Goal: Find specific page/section: Find specific page/section

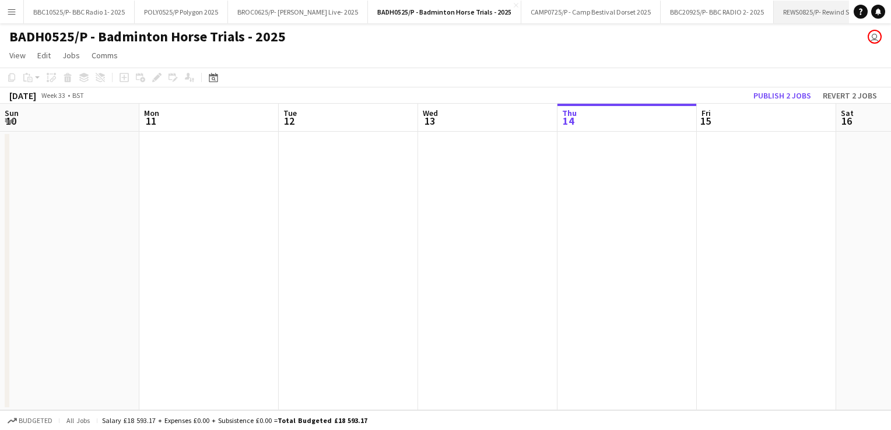
scroll to position [0, 279]
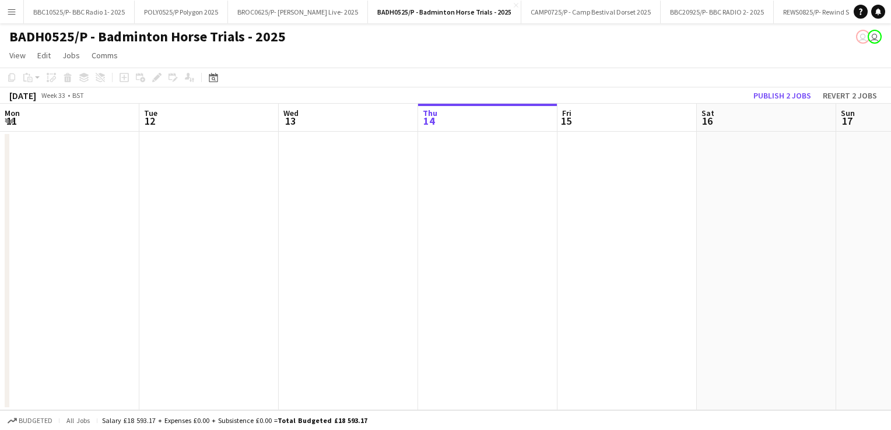
scroll to position [0, 279]
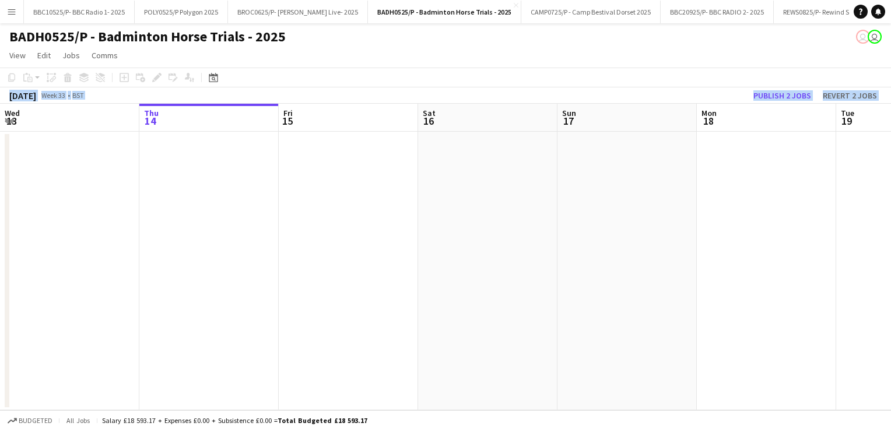
drag, startPoint x: 708, startPoint y: 85, endPoint x: 457, endPoint y: 108, distance: 251.8
click at [457, 108] on app-calendar "Copy Paste Paste Ctrl+V Paste with crew Ctrl+Shift+V Paste linked Job Delete Gr…" at bounding box center [445, 239] width 891 height 343
click at [12, 10] on app-icon "Menu" at bounding box center [11, 11] width 9 height 9
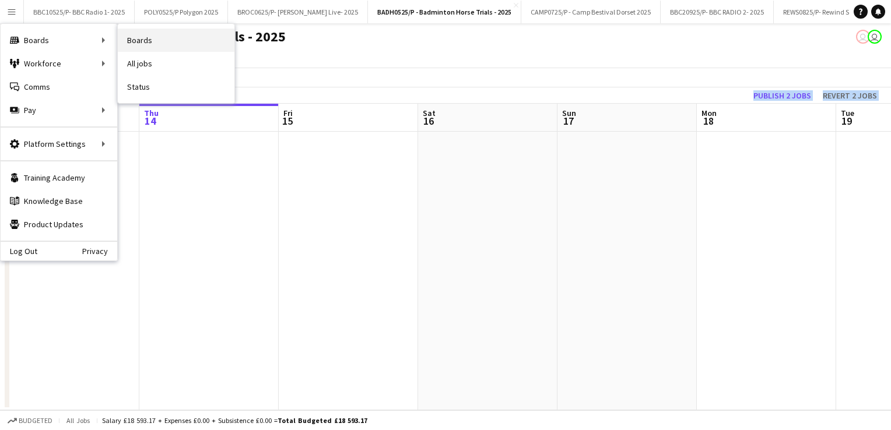
click at [131, 36] on link "Boards" at bounding box center [176, 40] width 117 height 23
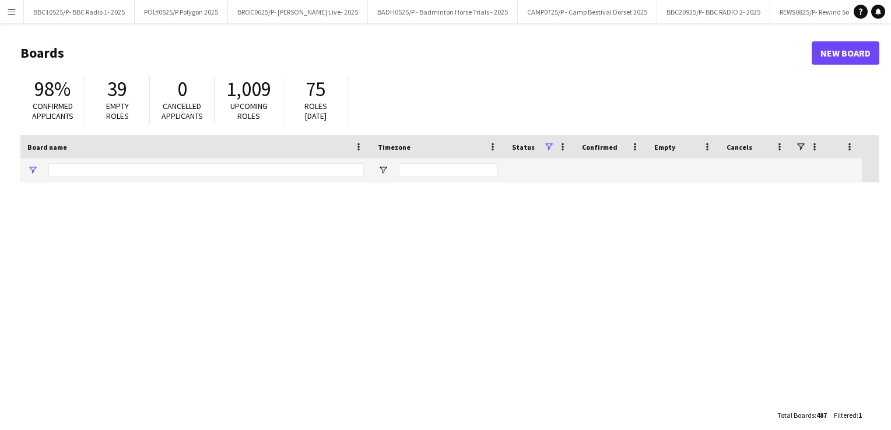
type input "***"
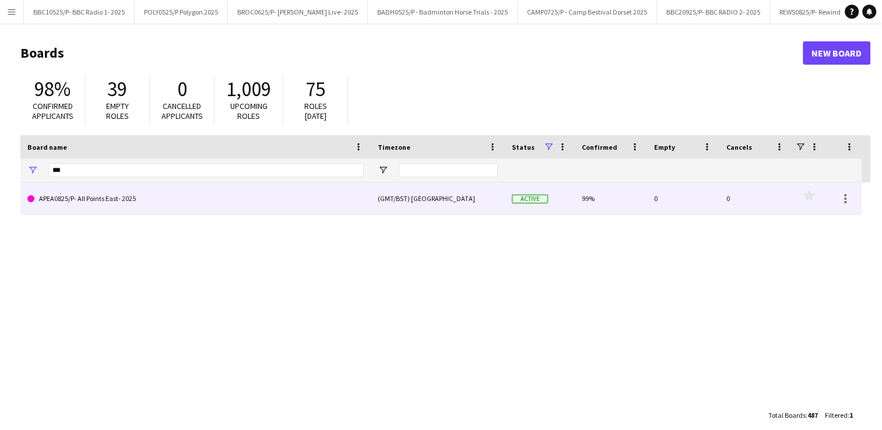
click at [128, 202] on link "APEA0825/P- All Points East- 2025" at bounding box center [195, 199] width 336 height 33
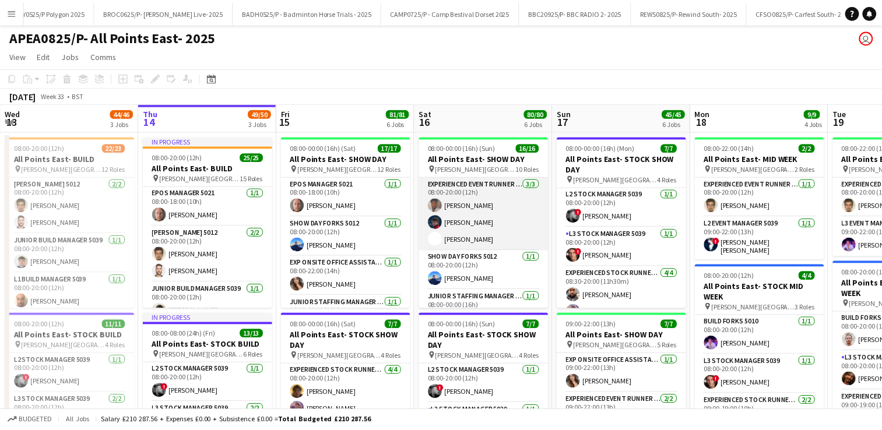
scroll to position [0, 252]
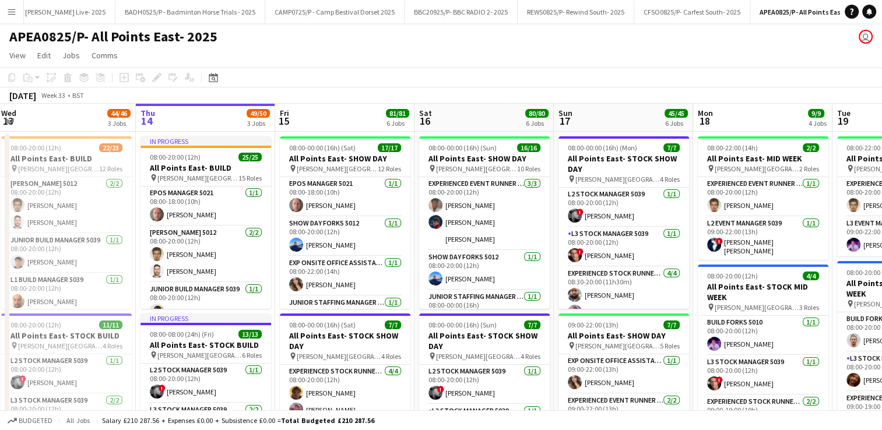
drag, startPoint x: 203, startPoint y: 120, endPoint x: 378, endPoint y: 120, distance: 174.9
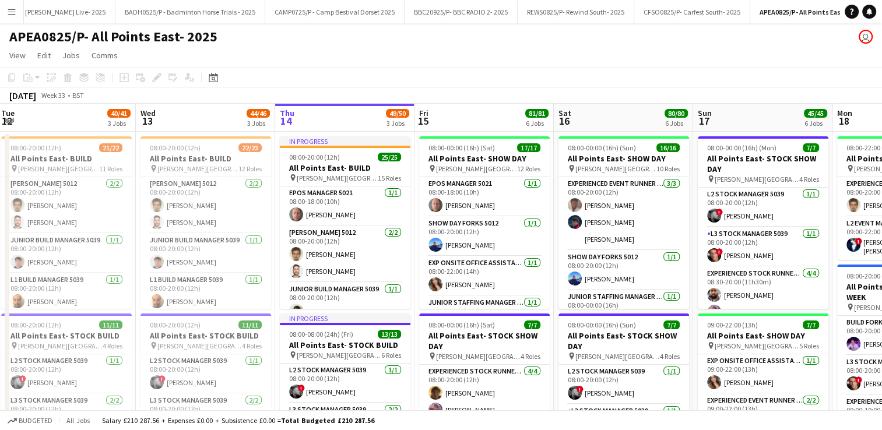
scroll to position [0, 243]
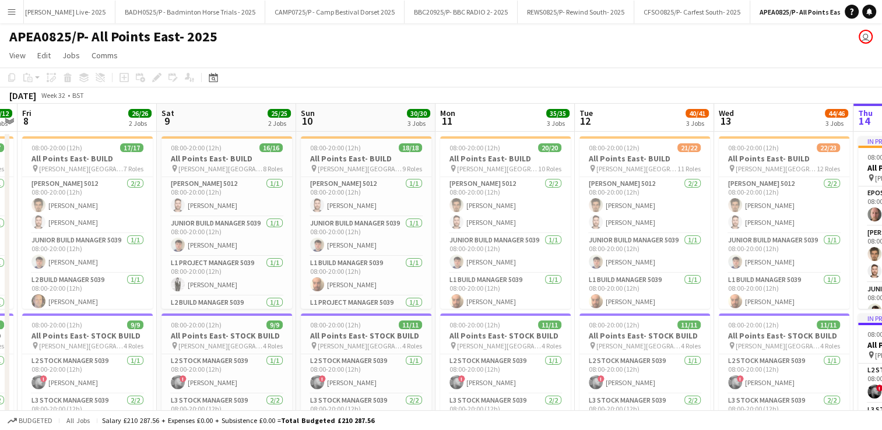
drag, startPoint x: 110, startPoint y: 118, endPoint x: 446, endPoint y: 129, distance: 336.6
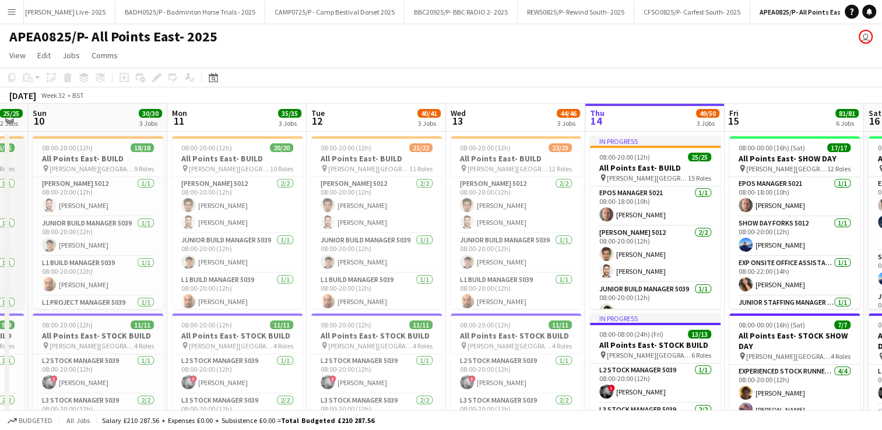
scroll to position [0, 364]
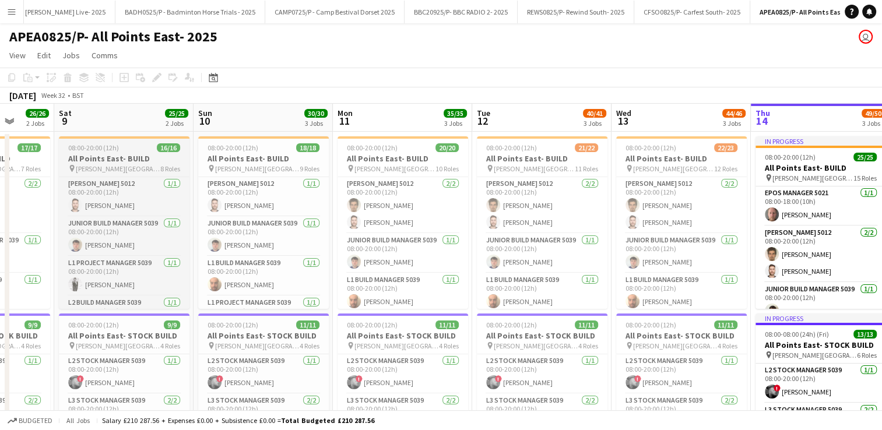
drag, startPoint x: 166, startPoint y: 115, endPoint x: 170, endPoint y: 146, distance: 31.2
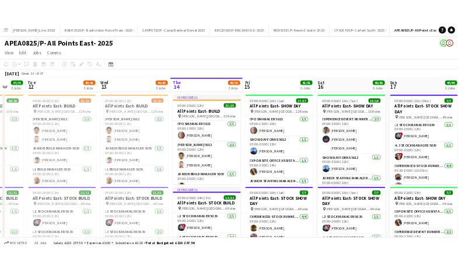
scroll to position [0, 511]
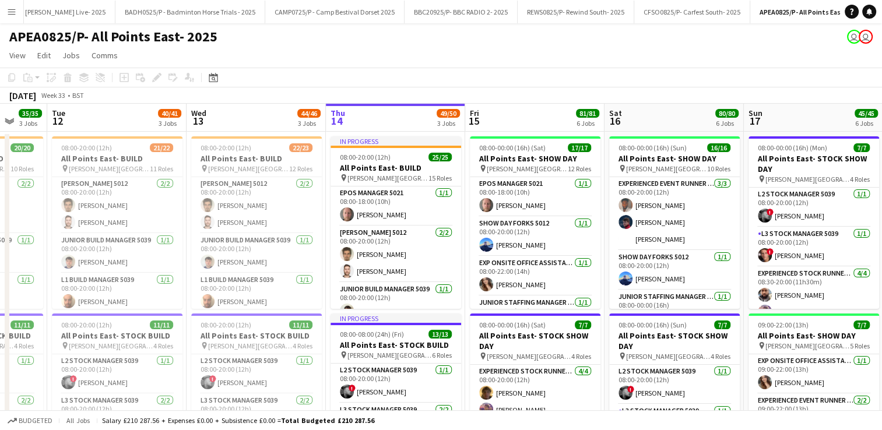
drag, startPoint x: 773, startPoint y: 122, endPoint x: 348, endPoint y: 172, distance: 428.6
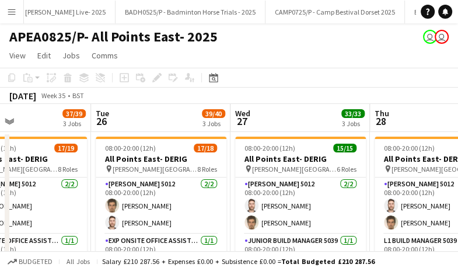
scroll to position [0, 464]
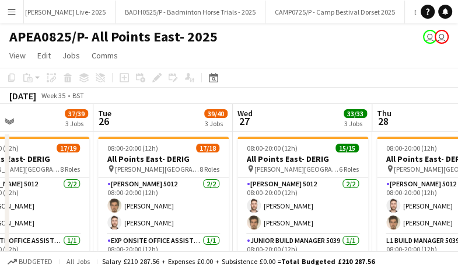
drag, startPoint x: 415, startPoint y: 125, endPoint x: 250, endPoint y: 150, distance: 166.3
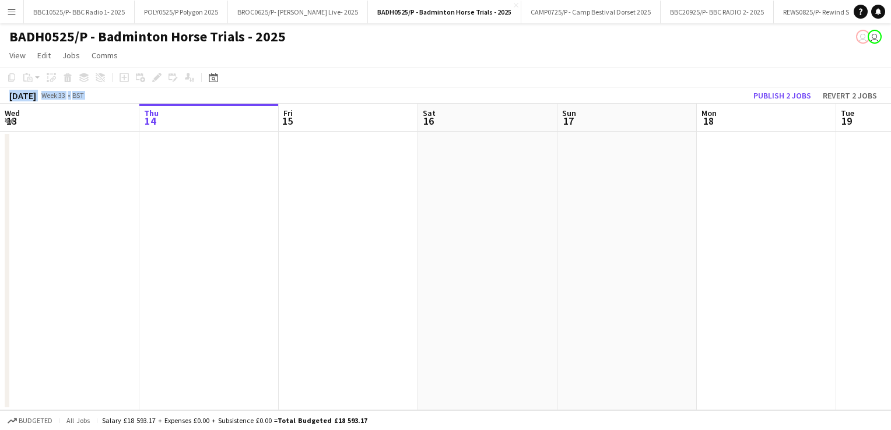
drag, startPoint x: 698, startPoint y: 76, endPoint x: 499, endPoint y: 96, distance: 199.8
click at [499, 96] on div "Copy Paste Paste Ctrl+V Paste with crew Ctrl+Shift+V Paste linked Job Delete Gr…" at bounding box center [445, 86] width 891 height 36
click at [5, 15] on button "Menu" at bounding box center [11, 11] width 23 height 23
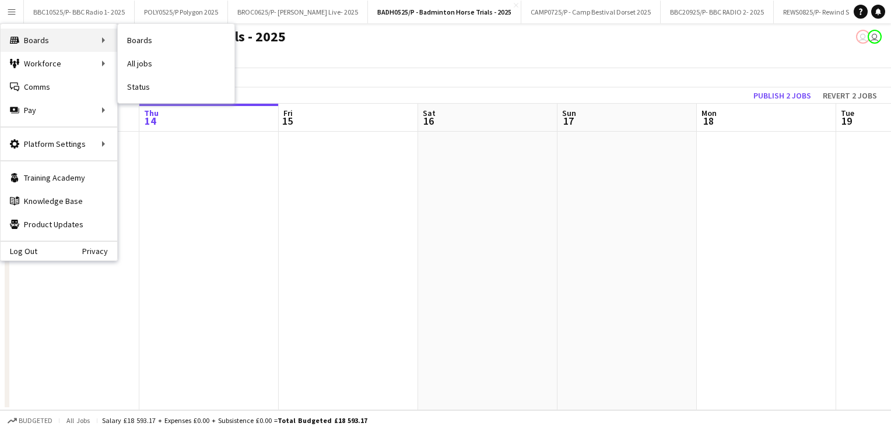
click at [43, 34] on div "Boards Boards" at bounding box center [59, 40] width 117 height 23
click at [49, 36] on div "Boards Boards" at bounding box center [59, 40] width 117 height 23
click at [152, 41] on link "Boards" at bounding box center [176, 40] width 117 height 23
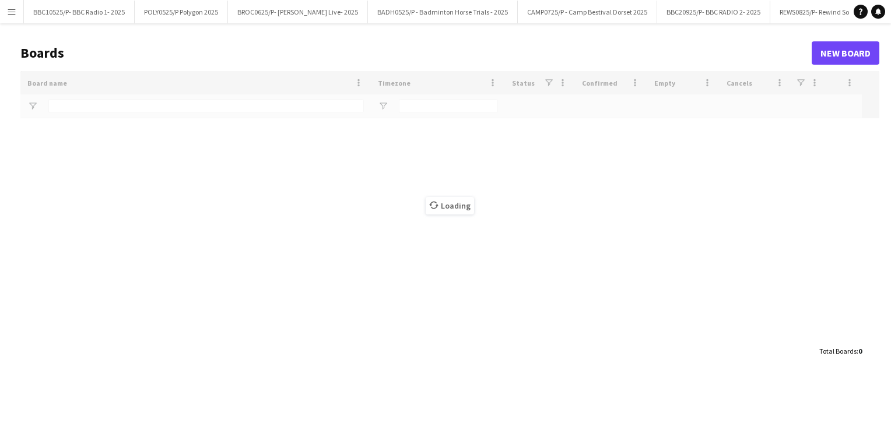
type input "***"
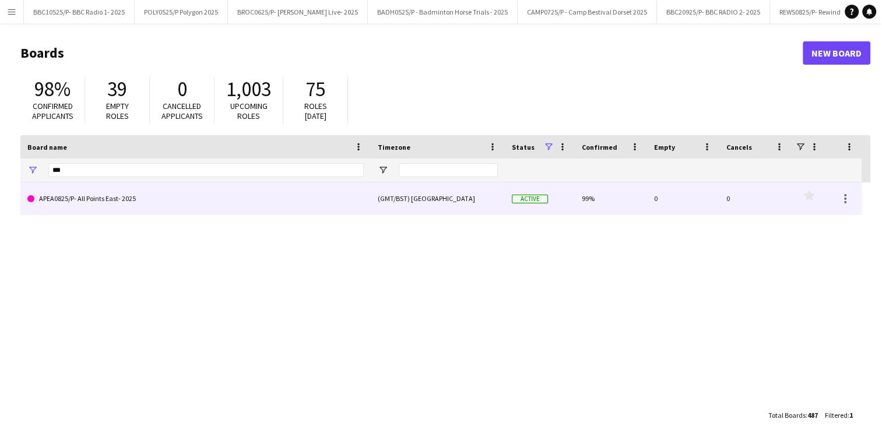
click at [120, 202] on link "APEA0825/P- All Points East- 2025" at bounding box center [195, 199] width 336 height 33
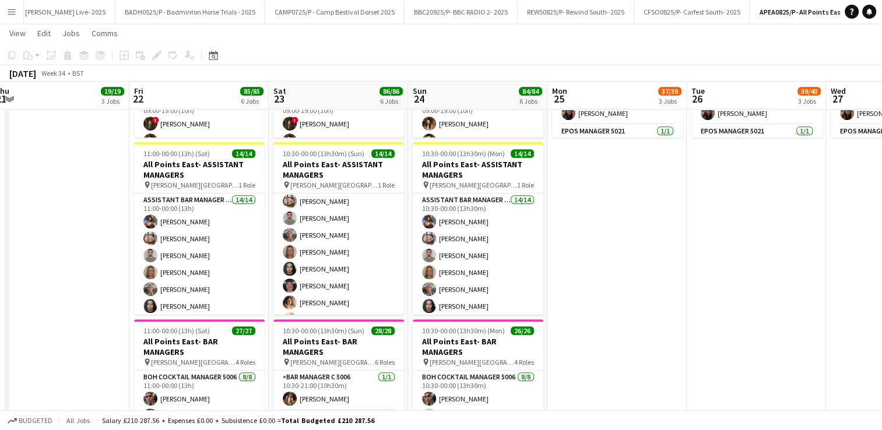
scroll to position [0, 418]
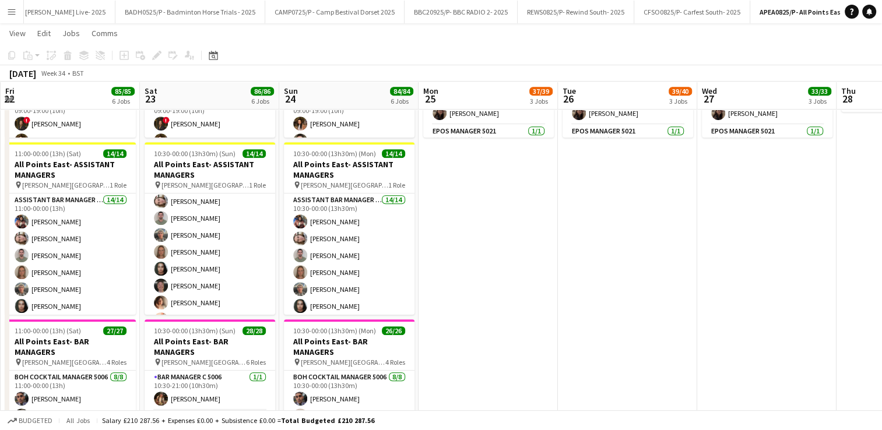
click at [736, 219] on app-date-cell "08:00-20:00 (12h) 15/15 All Points East- DERIG pin Victoria Park London 6 Roles…" at bounding box center [766, 149] width 139 height 1087
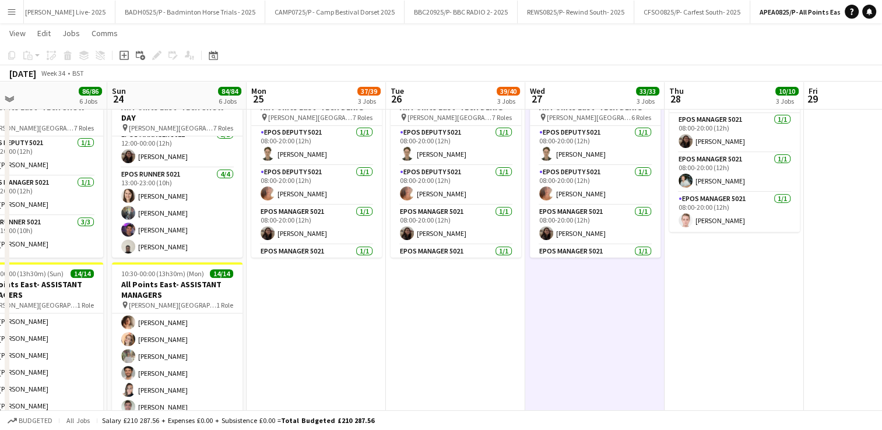
scroll to position [394, 0]
